Goal: Transaction & Acquisition: Purchase product/service

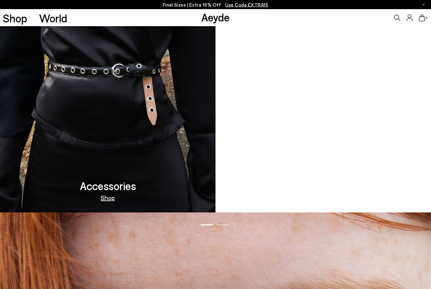
scroll to position [713, 0]
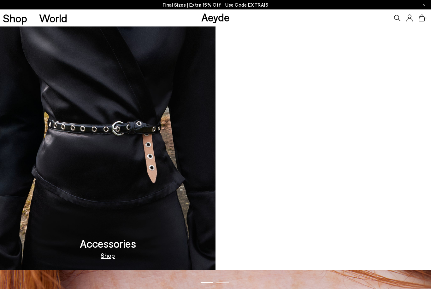
click at [139, 242] on img at bounding box center [107, 131] width 215 height 280
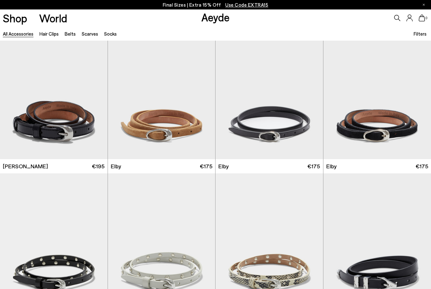
scroll to position [762, 0]
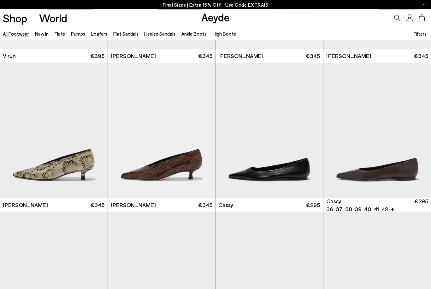
scroll to position [2077, 0]
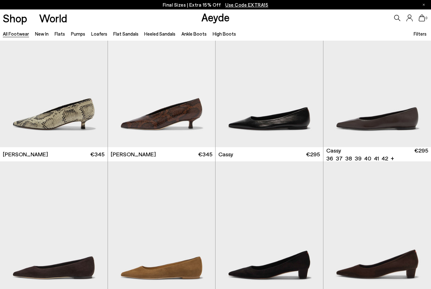
scroll to position [2116, 0]
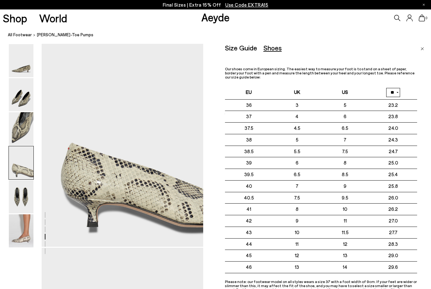
scroll to position [658, 0]
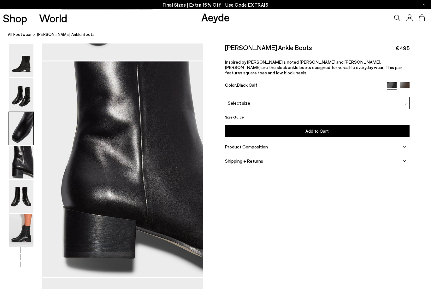
scroll to position [649, 0]
